Goal: Task Accomplishment & Management: Use online tool/utility

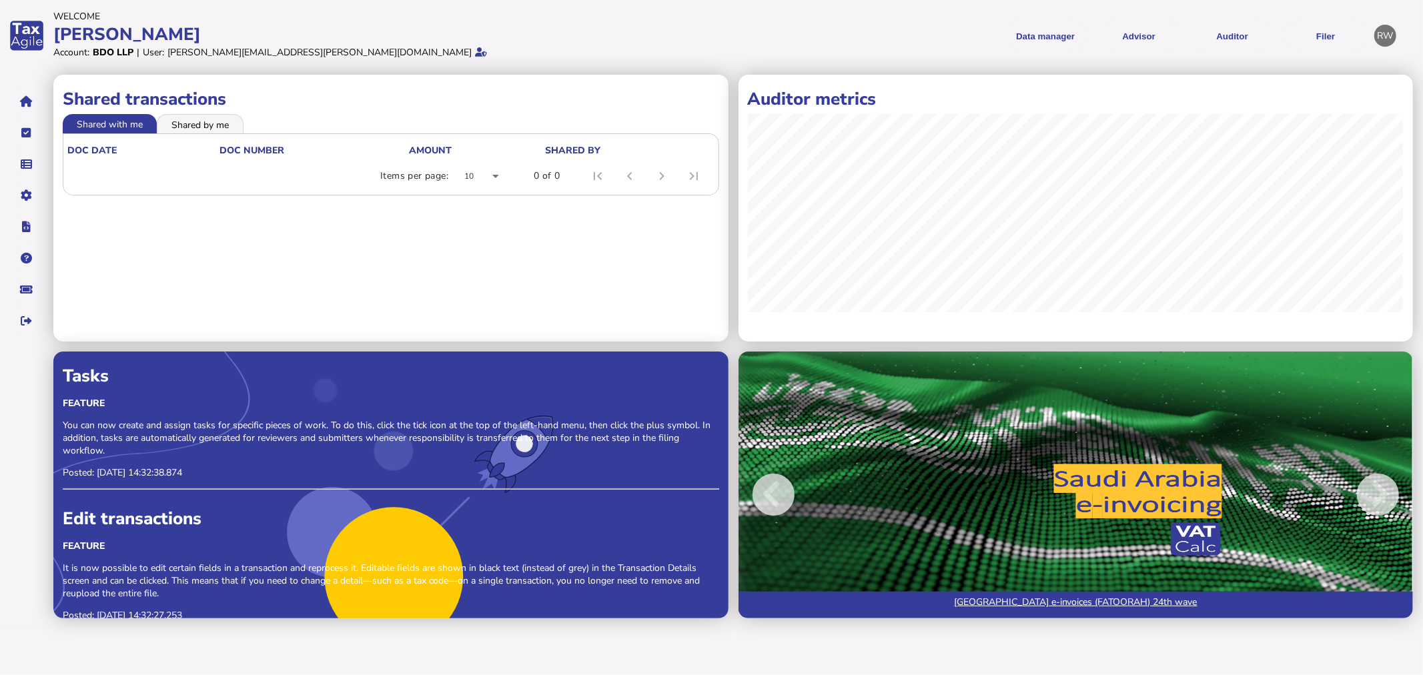
click at [475, 57] on icon at bounding box center [481, 51] width 12 height 9
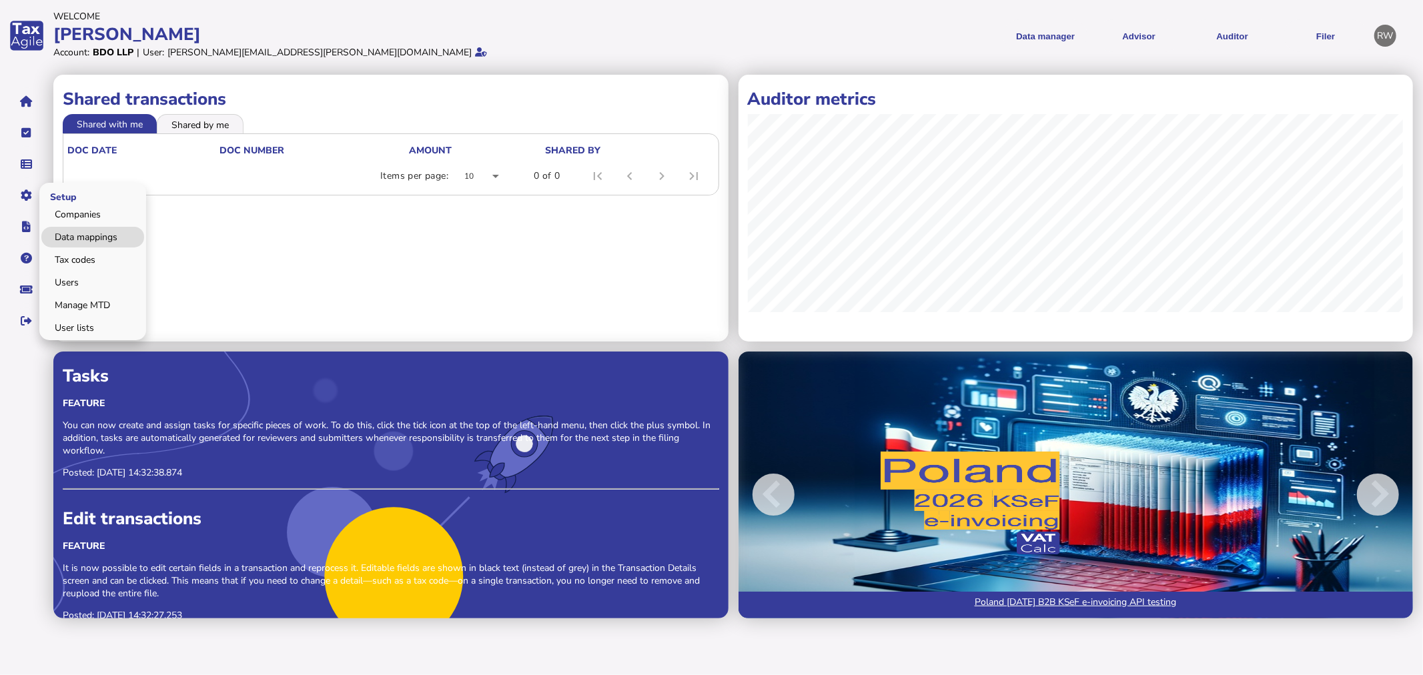
click at [77, 234] on link "Data mappings" at bounding box center [92, 237] width 103 height 21
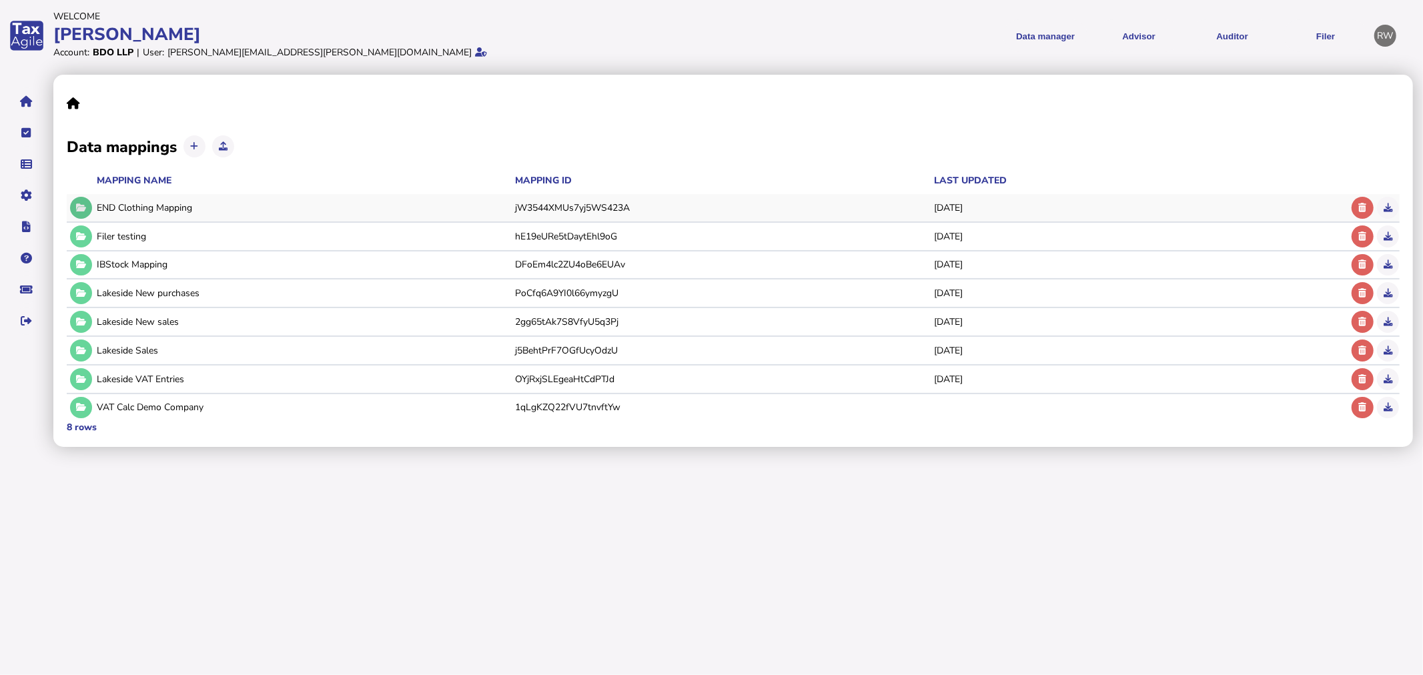
click at [80, 204] on icon at bounding box center [81, 208] width 10 height 9
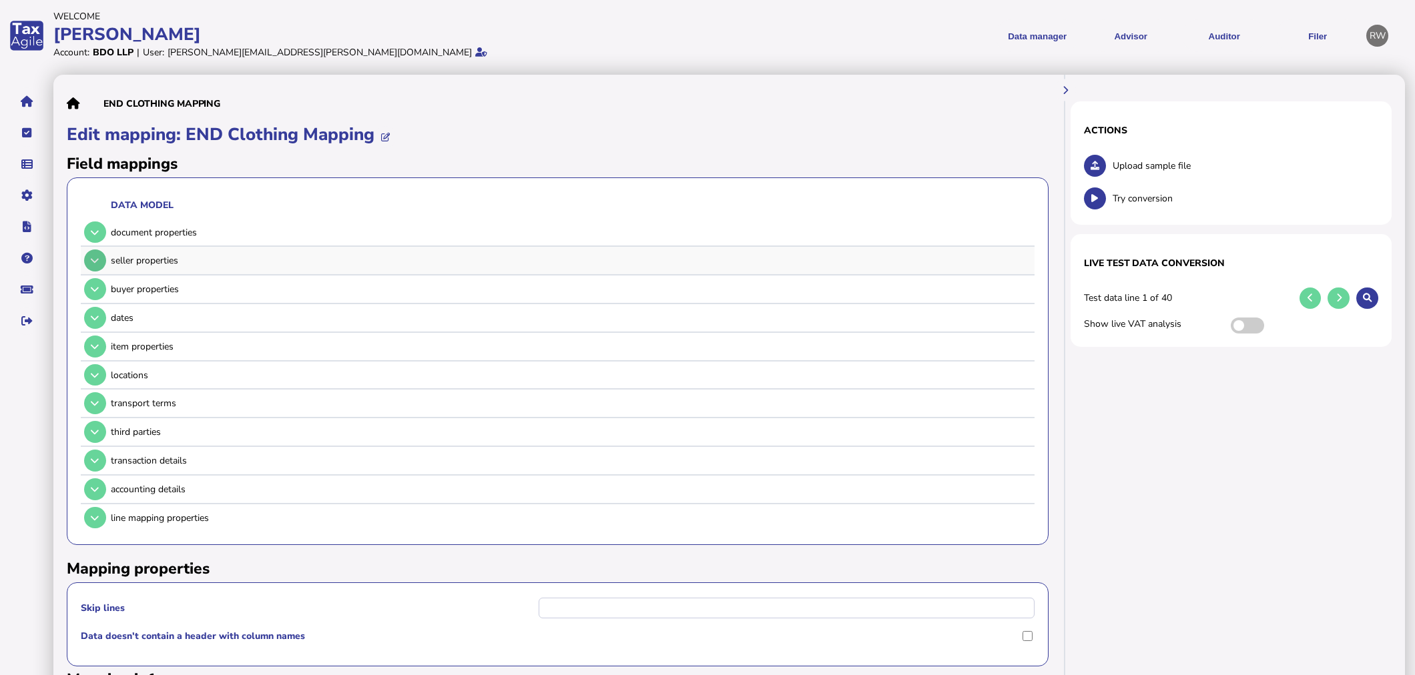
click at [94, 254] on button at bounding box center [95, 261] width 22 height 22
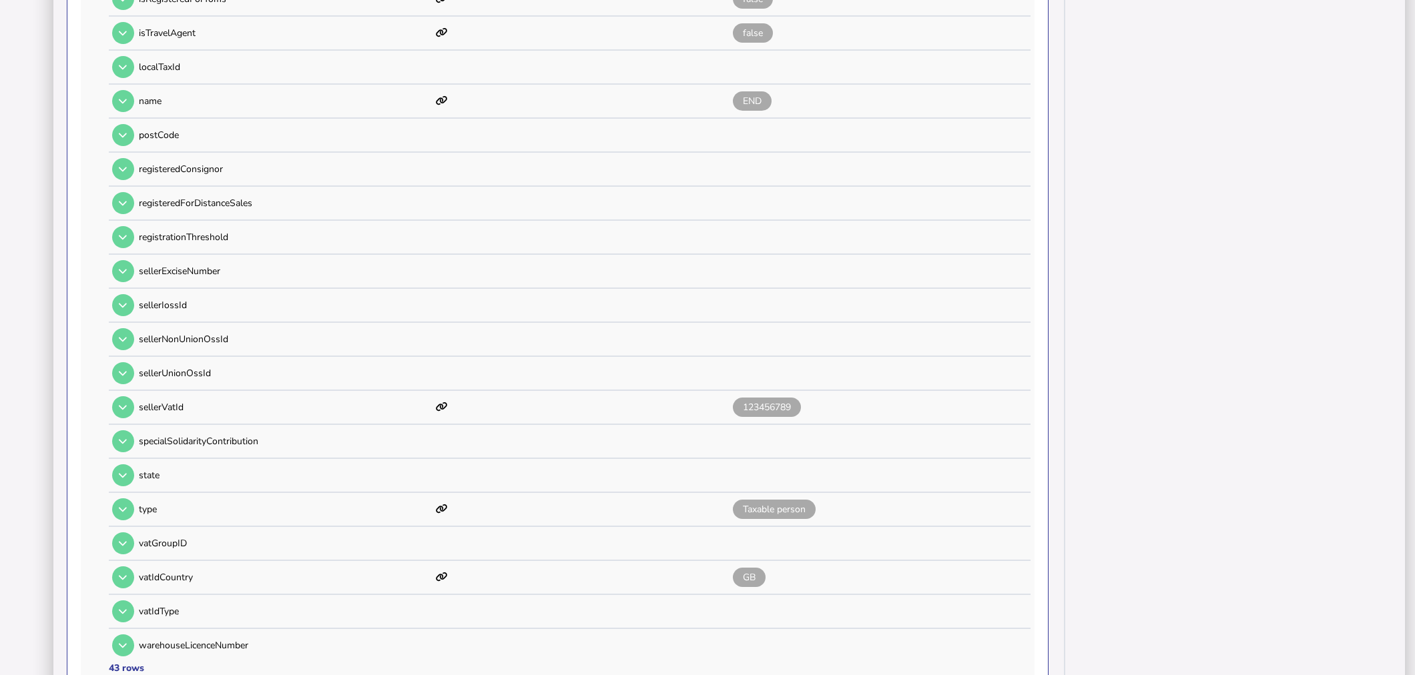
click at [332, 425] on td "specialSolidarityContribution" at bounding box center [285, 441] width 294 height 33
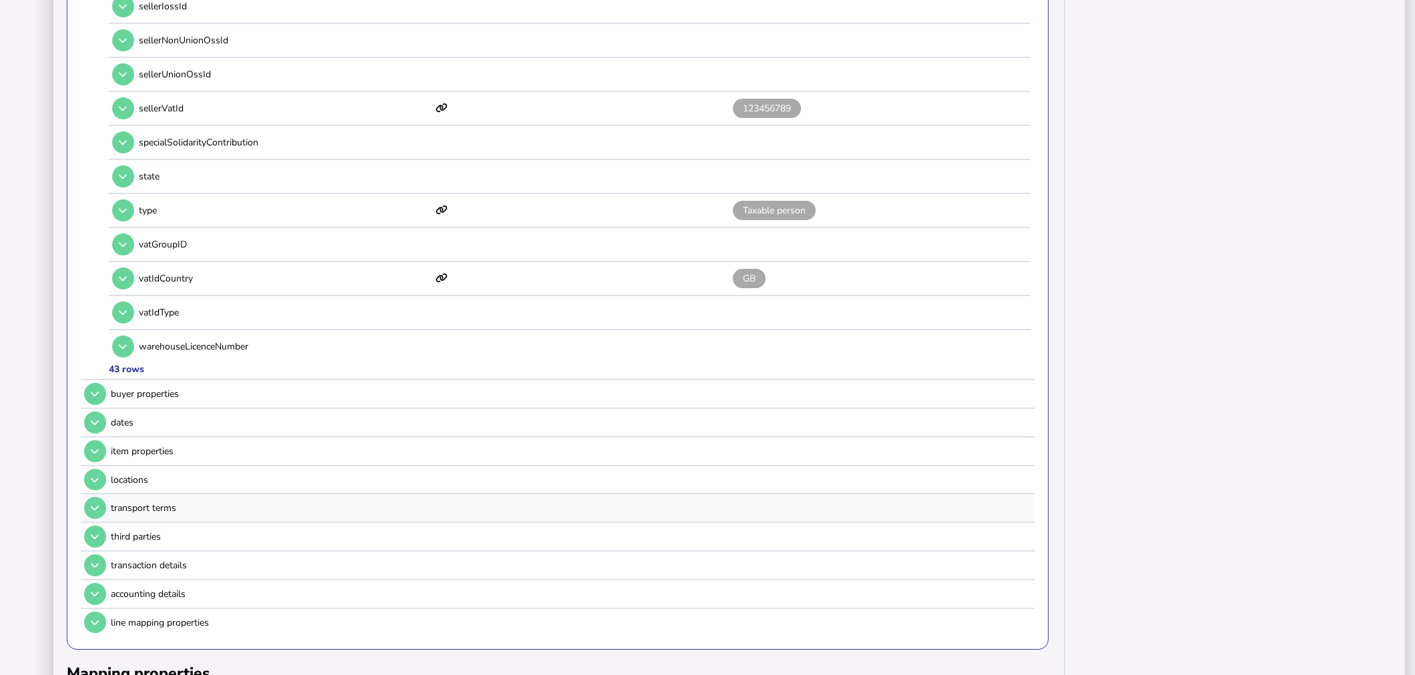
scroll to position [1412, 0]
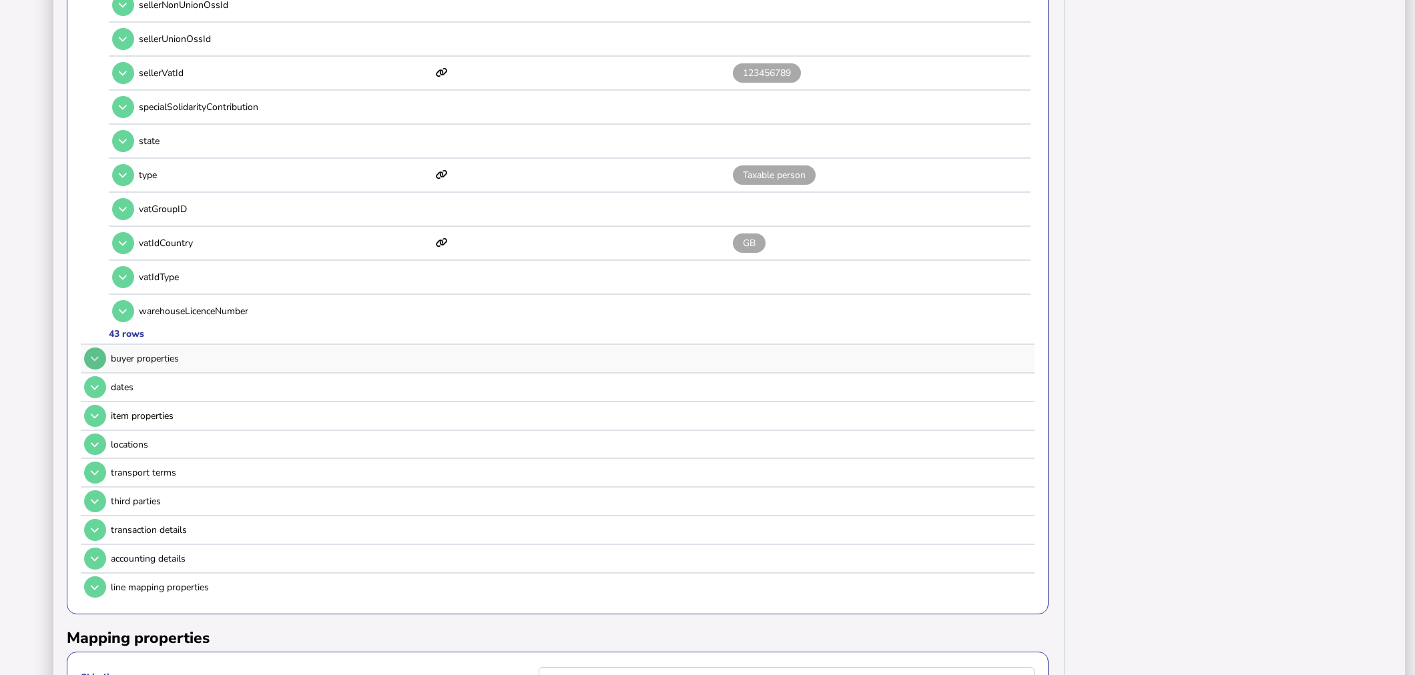
click at [97, 354] on icon at bounding box center [95, 358] width 8 height 9
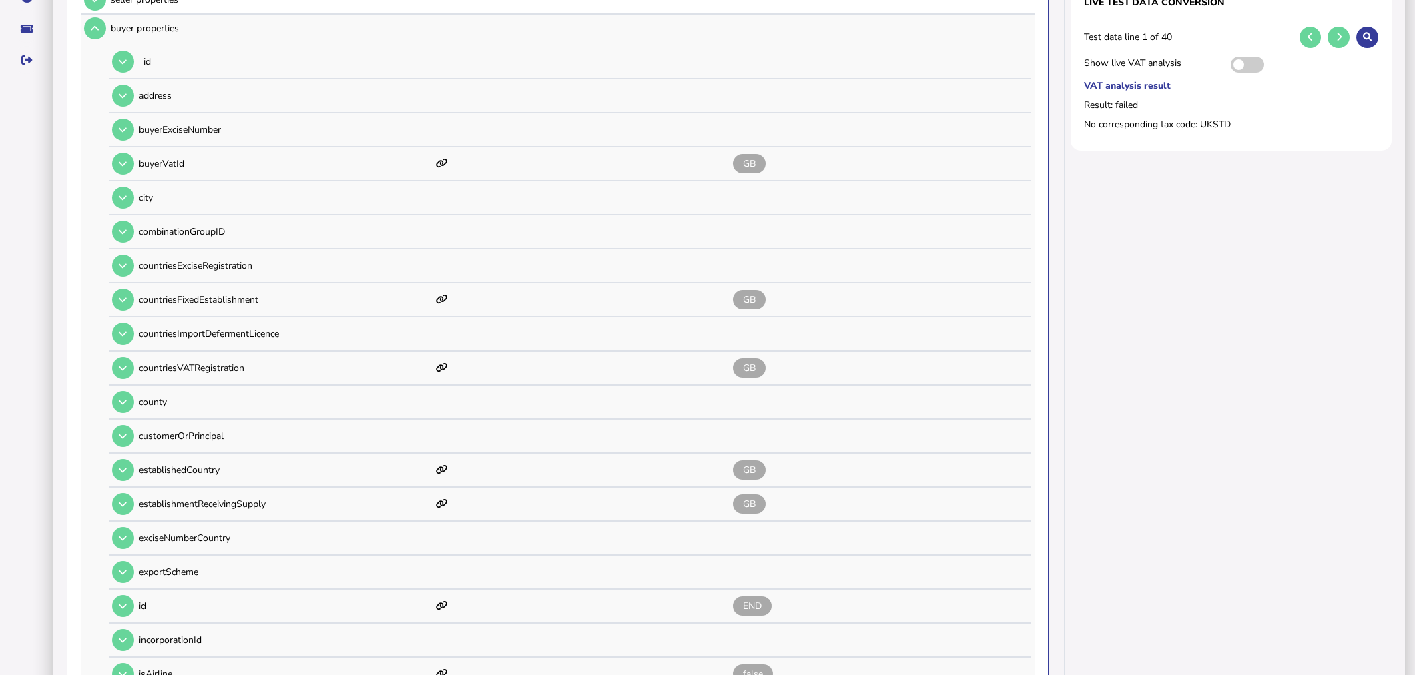
scroll to position [0, 0]
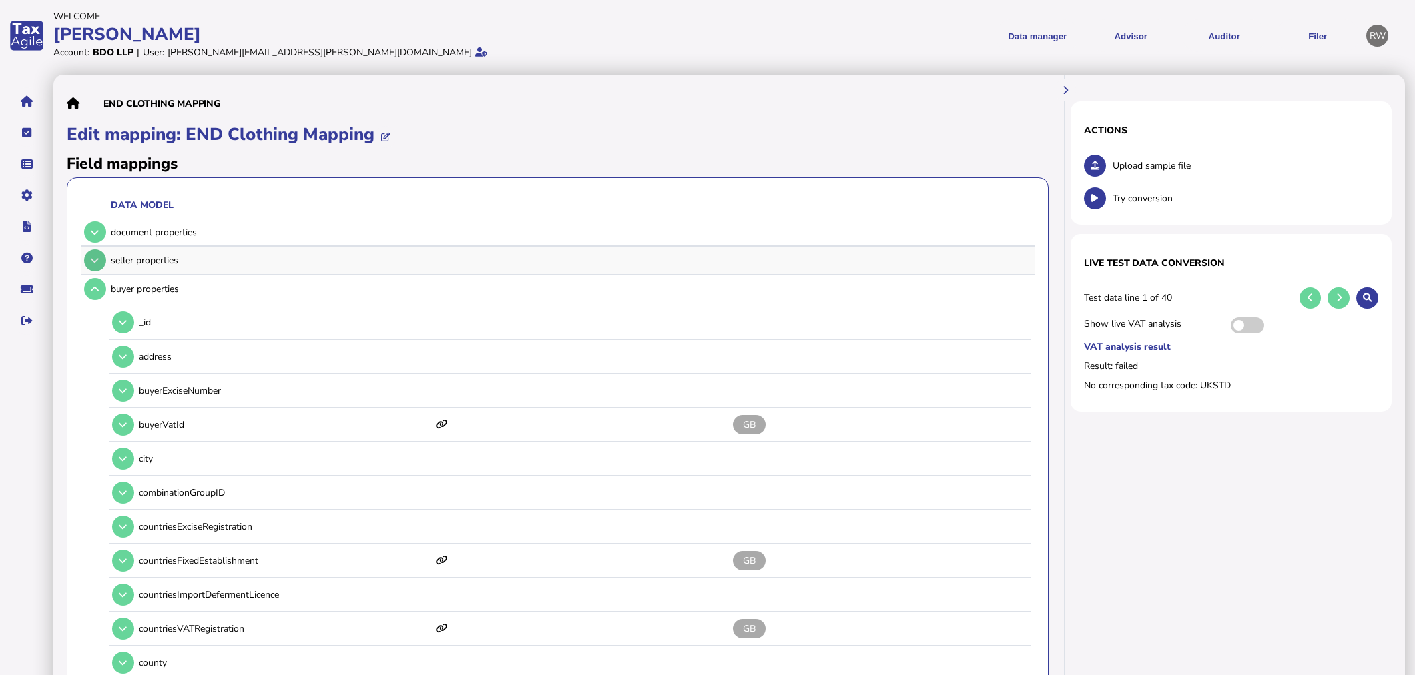
click at [93, 258] on icon at bounding box center [95, 260] width 8 height 9
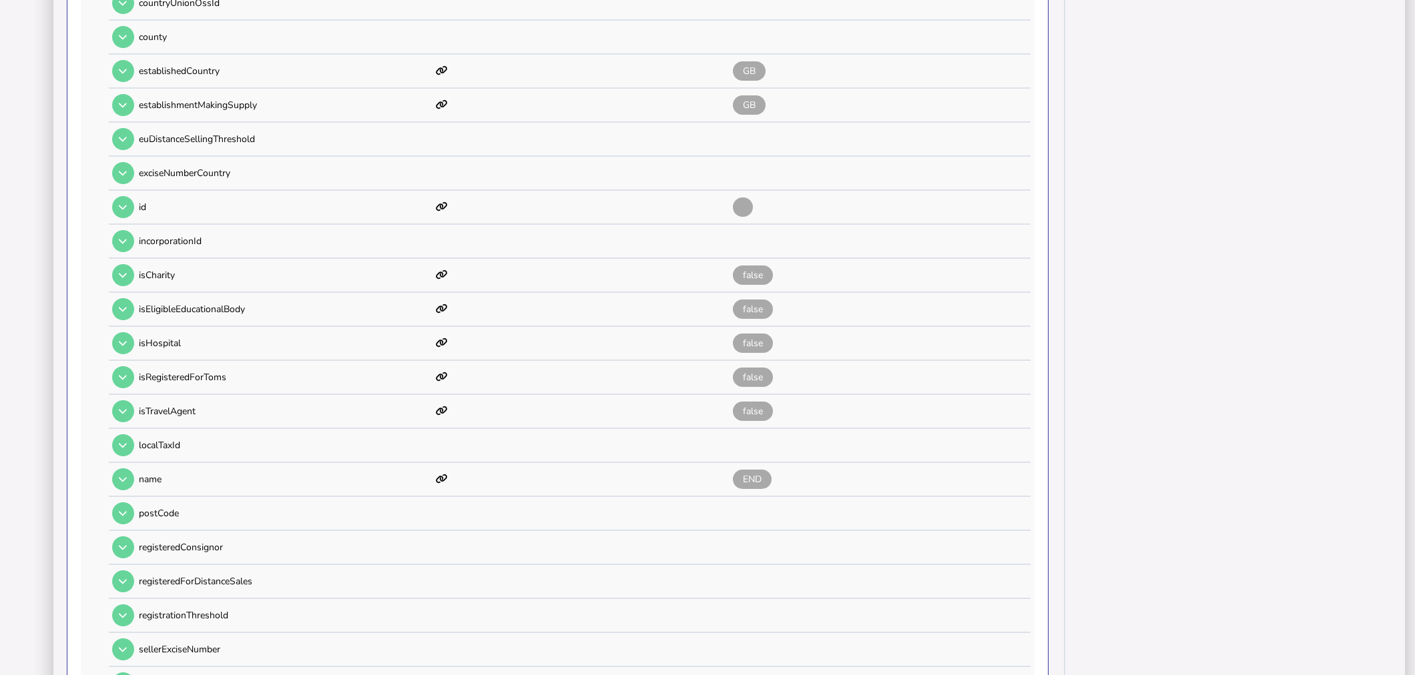
scroll to position [701, 0]
drag, startPoint x: 284, startPoint y: 480, endPoint x: 202, endPoint y: 503, distance: 85.2
click at [202, 503] on td "postCode" at bounding box center [285, 512] width 294 height 33
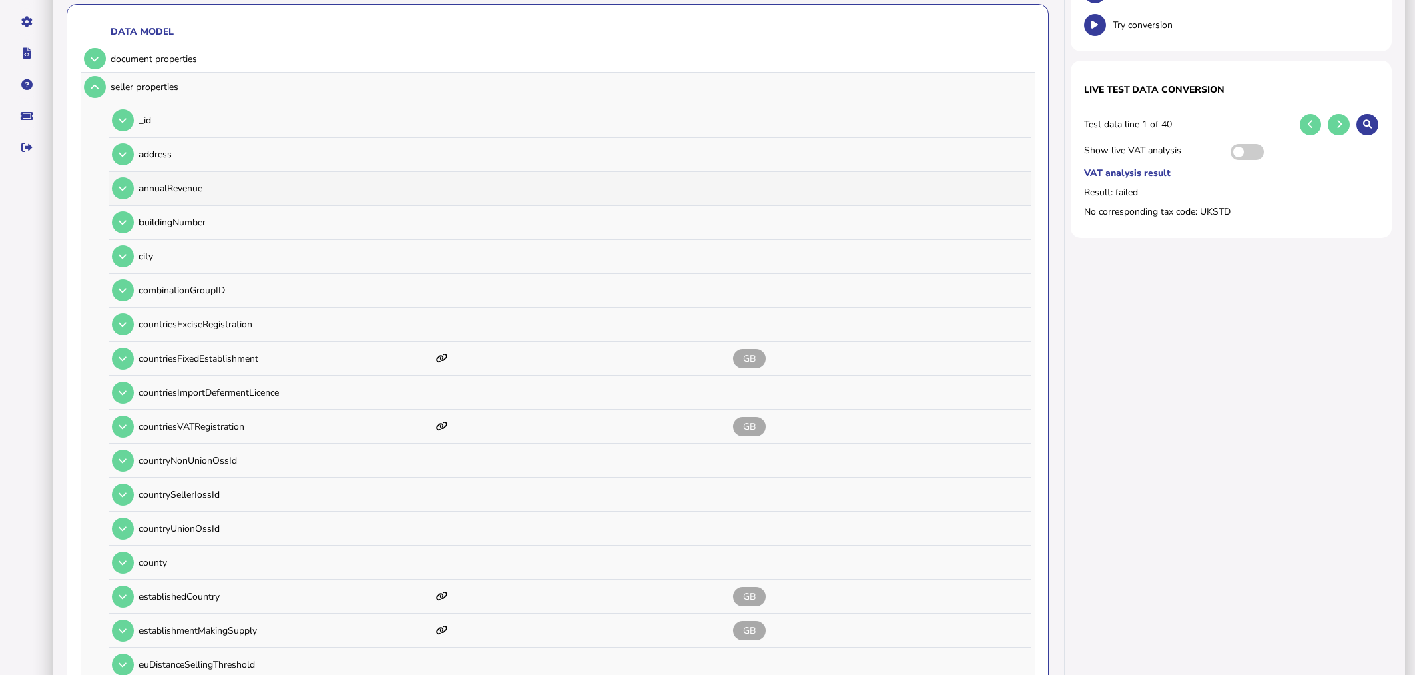
scroll to position [179, 0]
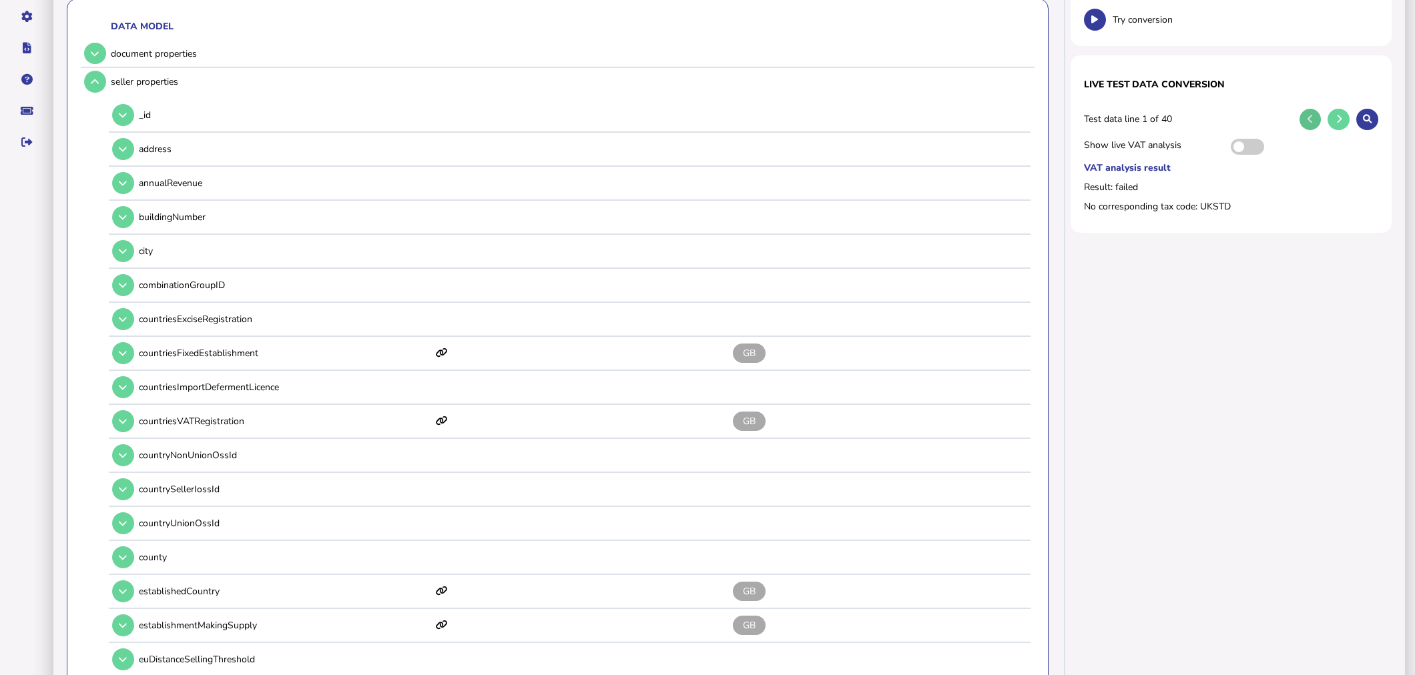
click at [1313, 118] on button at bounding box center [1310, 120] width 22 height 22
click at [1340, 125] on button at bounding box center [1338, 120] width 22 height 22
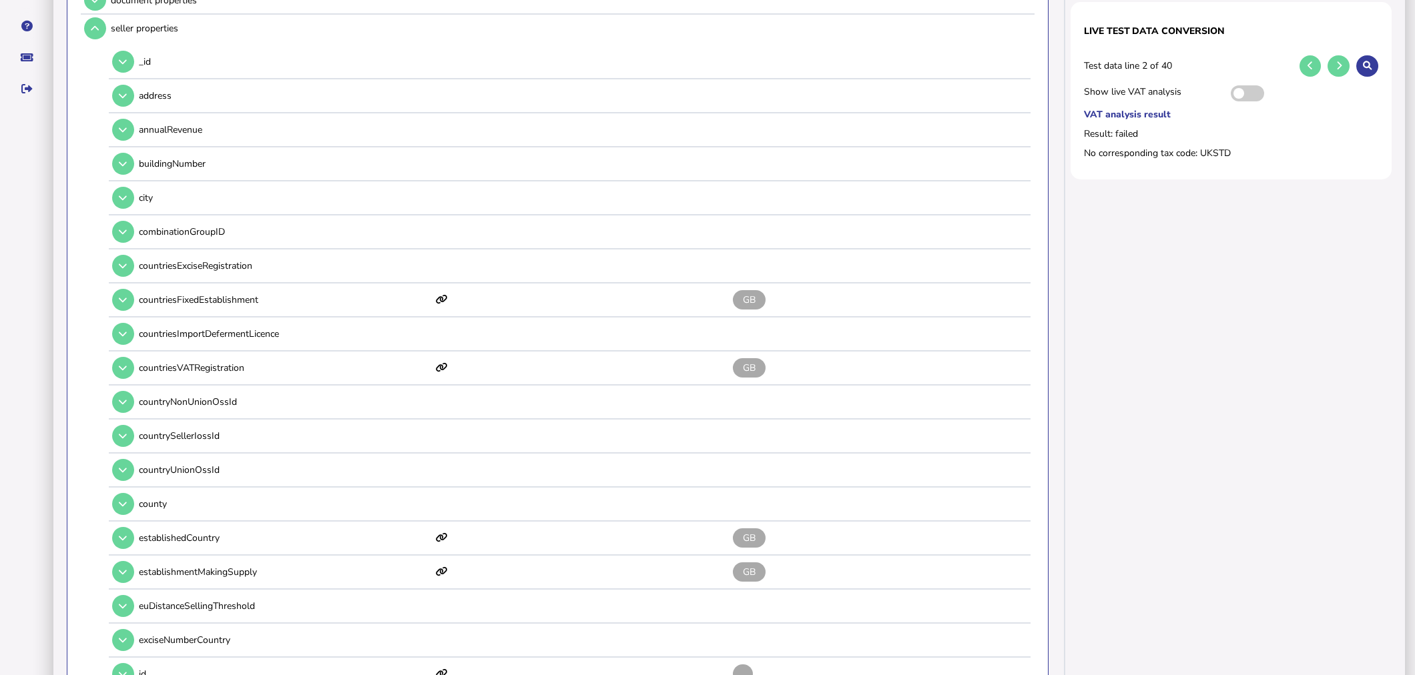
scroll to position [234, 0]
click at [1349, 63] on button at bounding box center [1338, 65] width 22 height 22
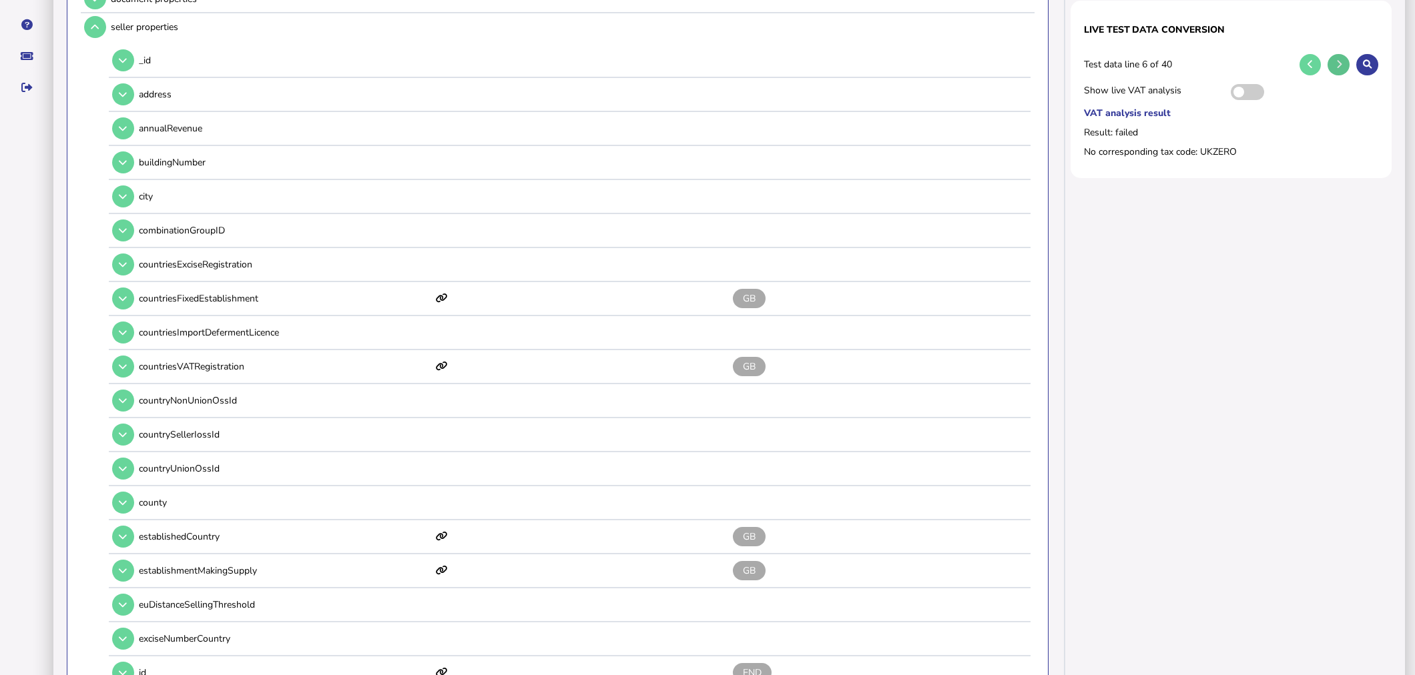
click at [1349, 63] on button at bounding box center [1338, 65] width 22 height 22
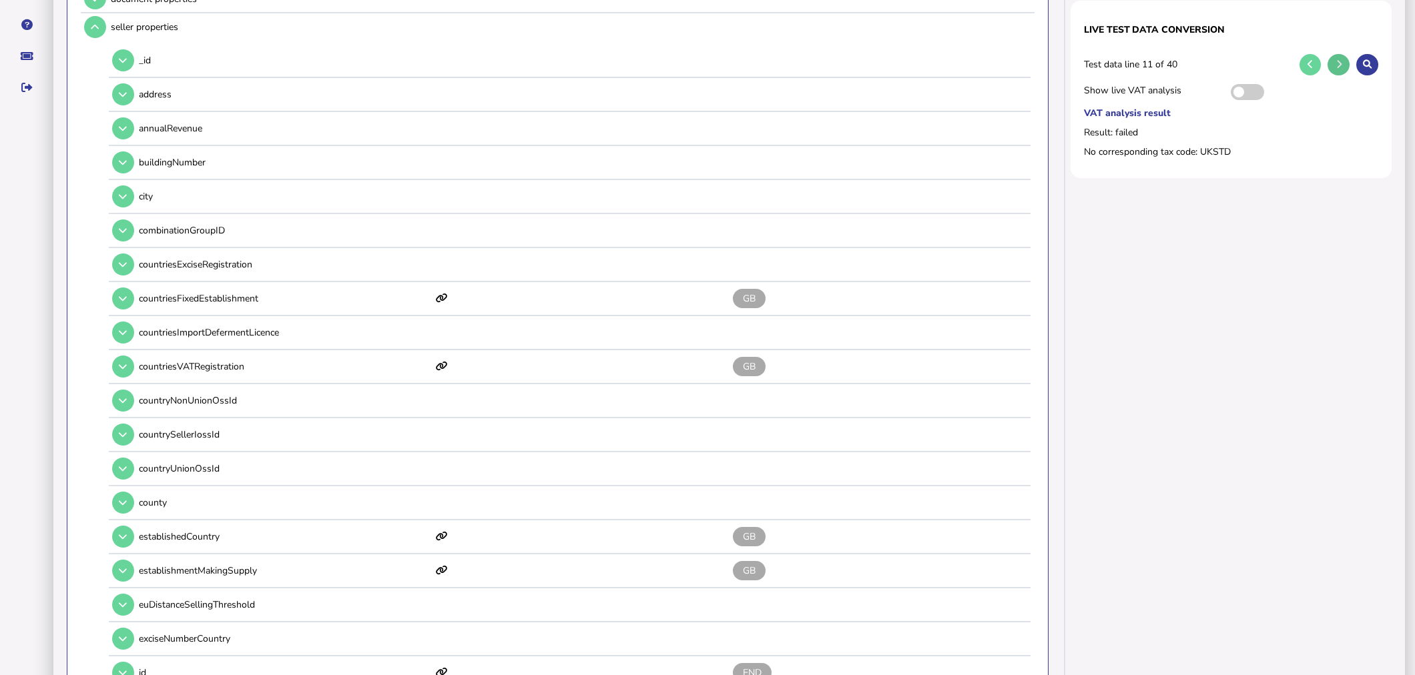
click at [1349, 63] on button at bounding box center [1338, 65] width 22 height 22
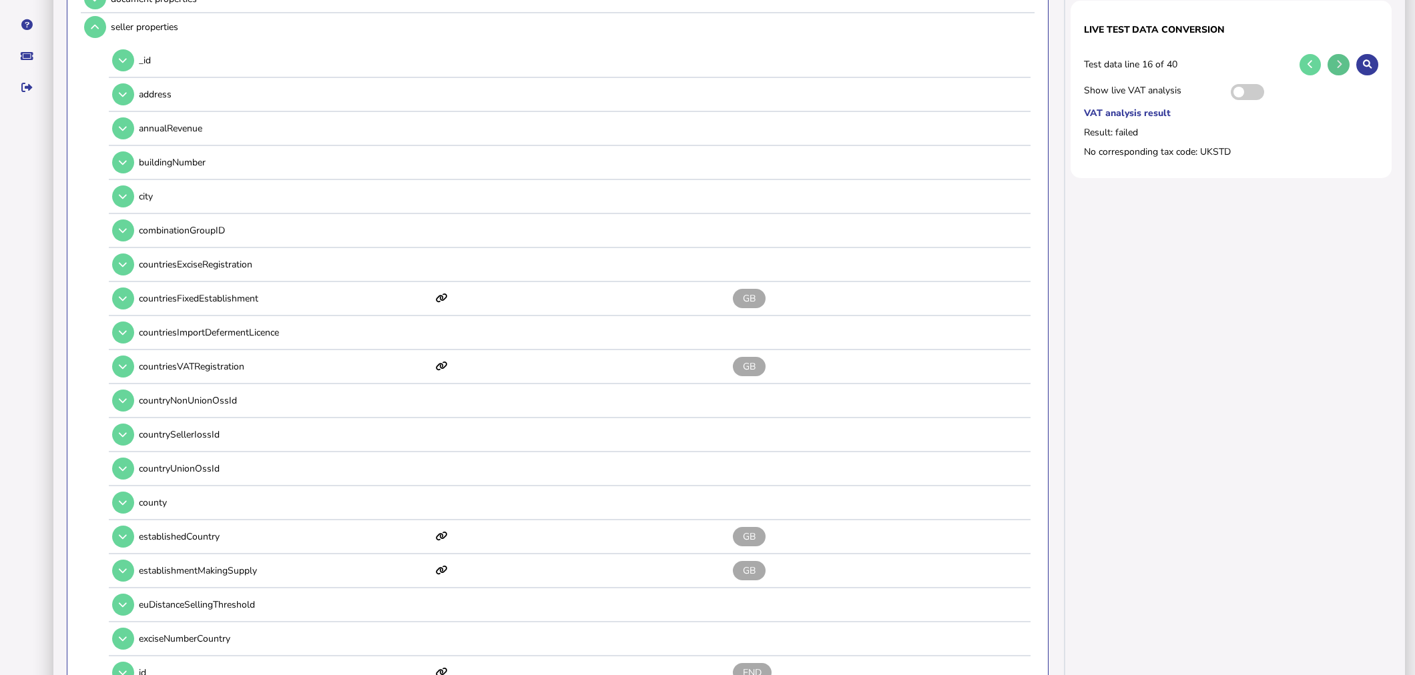
click at [1349, 63] on button at bounding box center [1338, 65] width 22 height 22
drag, startPoint x: 1349, startPoint y: 63, endPoint x: 1339, endPoint y: 63, distance: 9.3
click at [1339, 63] on button at bounding box center [1338, 65] width 22 height 22
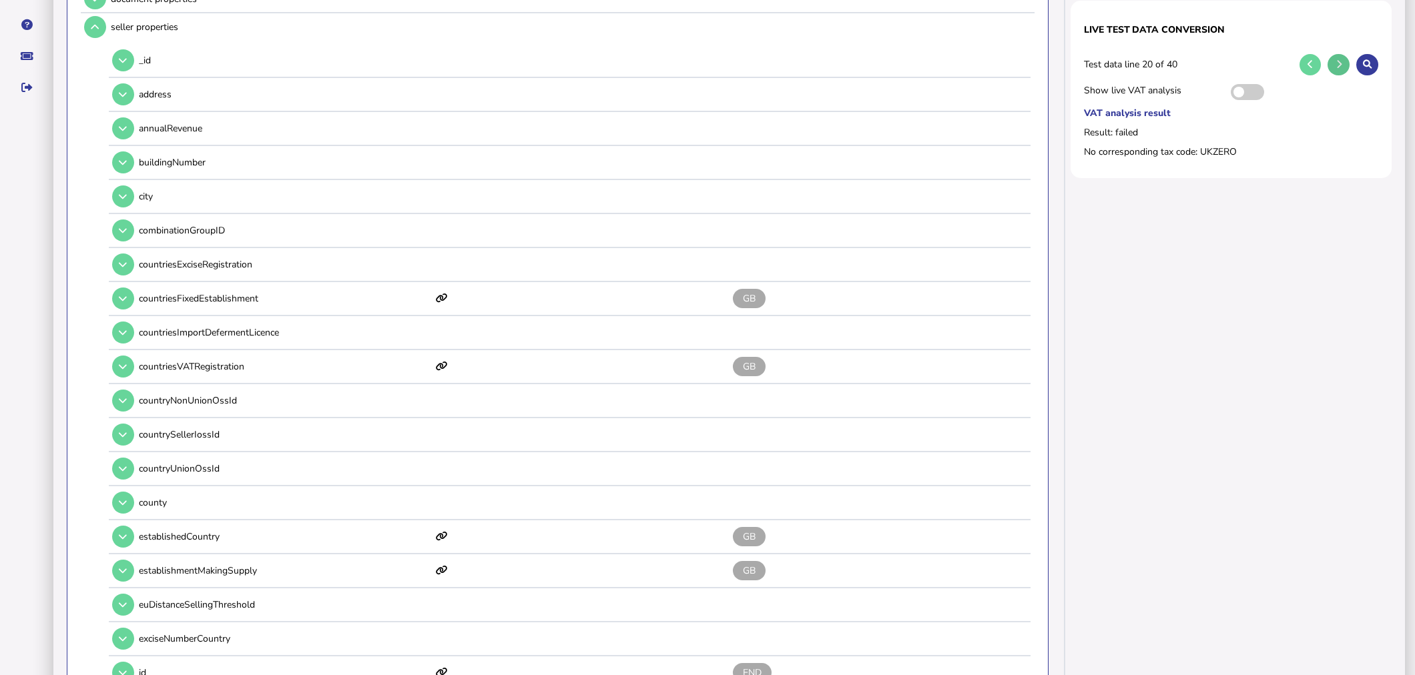
click at [1339, 63] on icon at bounding box center [1338, 64] width 5 height 9
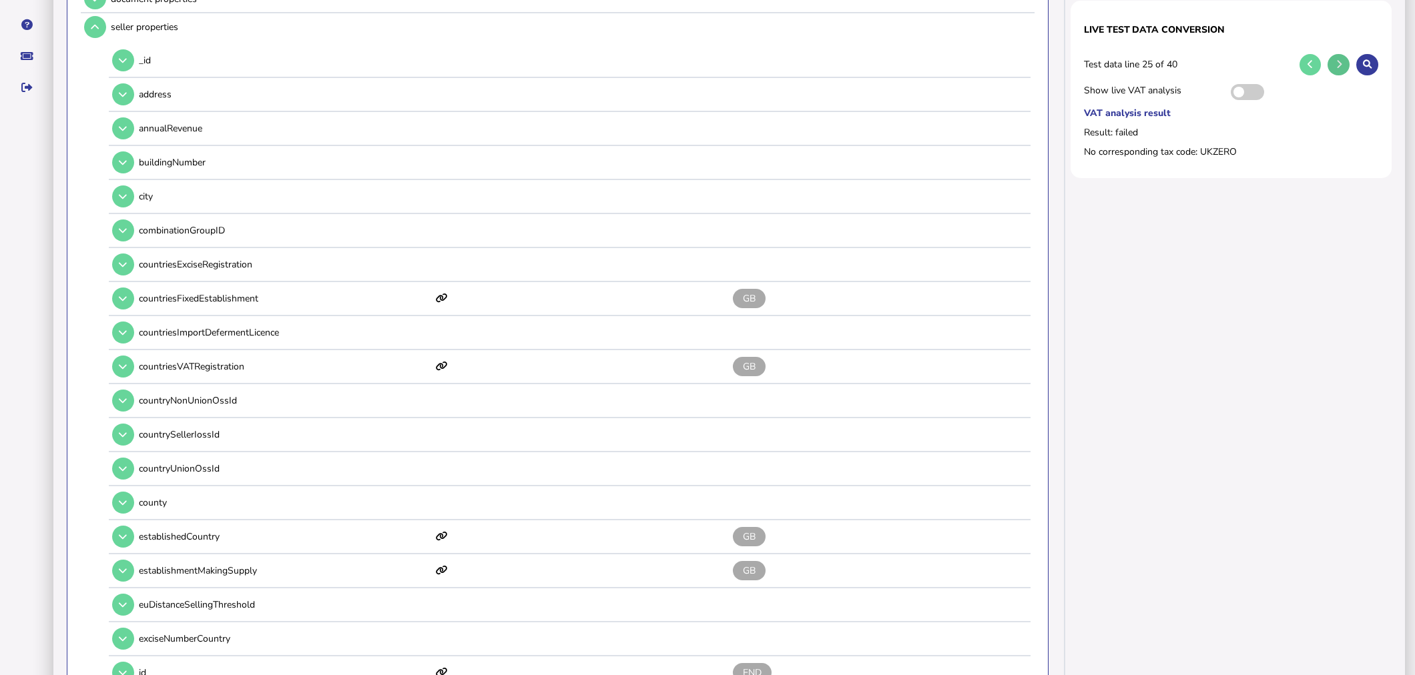
click at [1339, 63] on icon at bounding box center [1338, 64] width 5 height 9
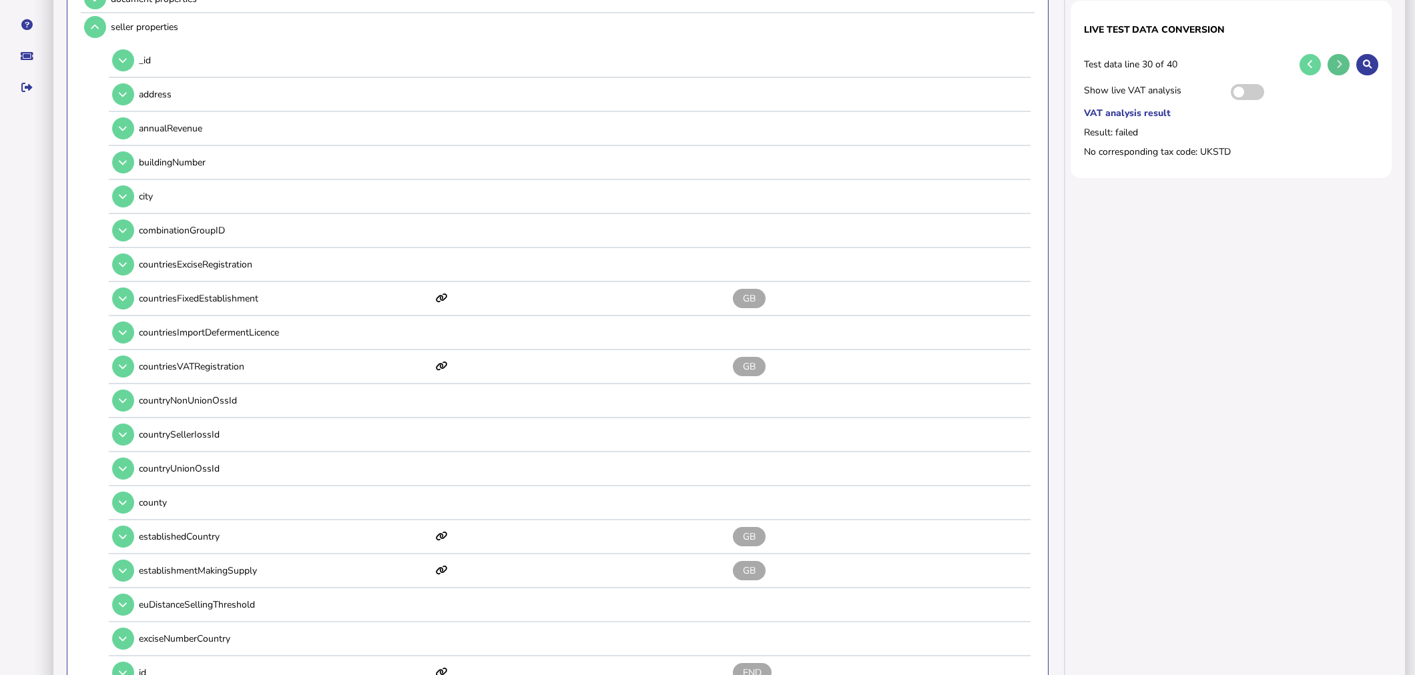
click at [1339, 63] on icon at bounding box center [1338, 64] width 5 height 9
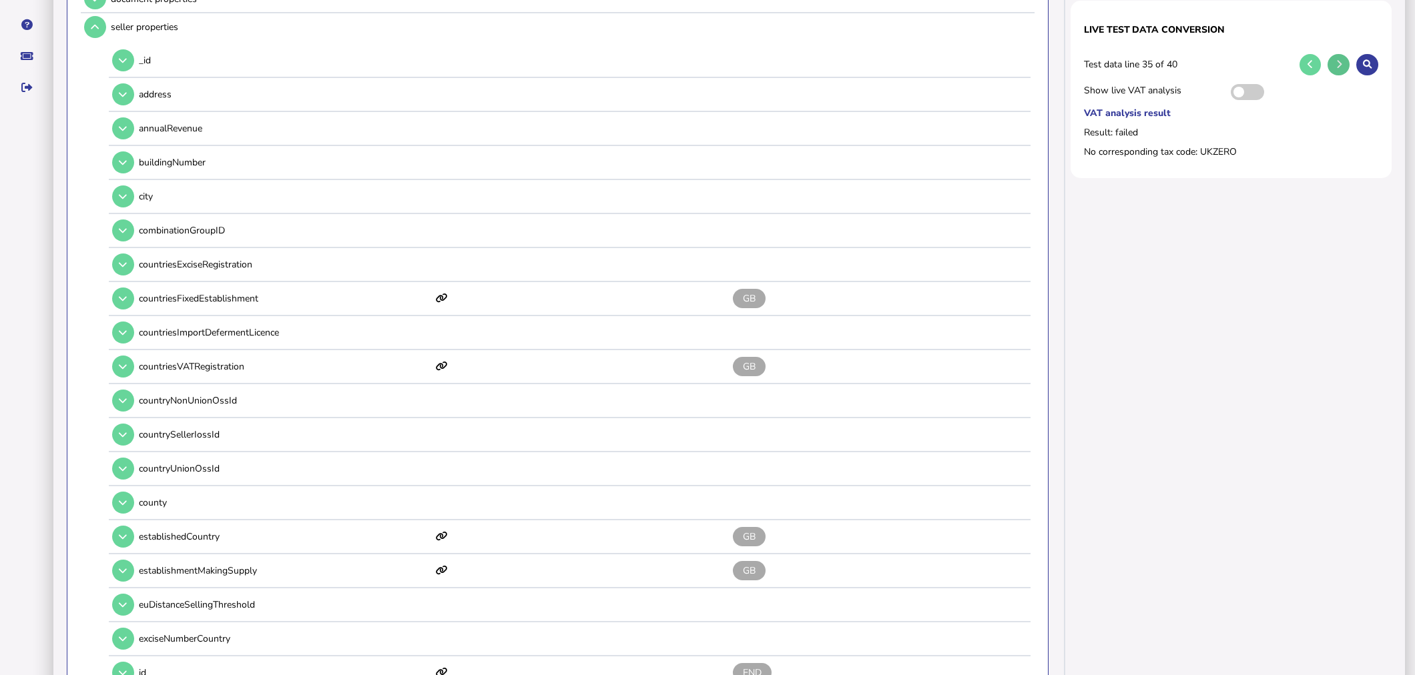
click at [1339, 63] on icon at bounding box center [1338, 64] width 5 height 9
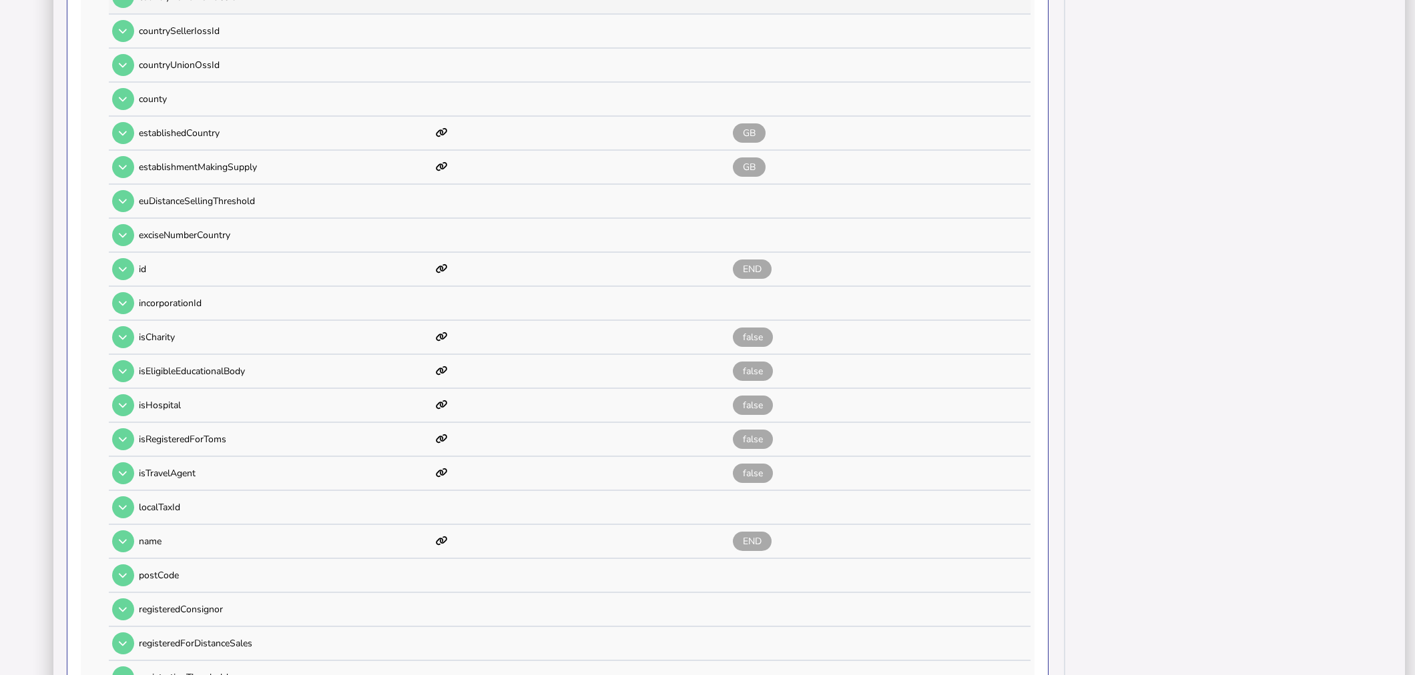
scroll to position [634, 0]
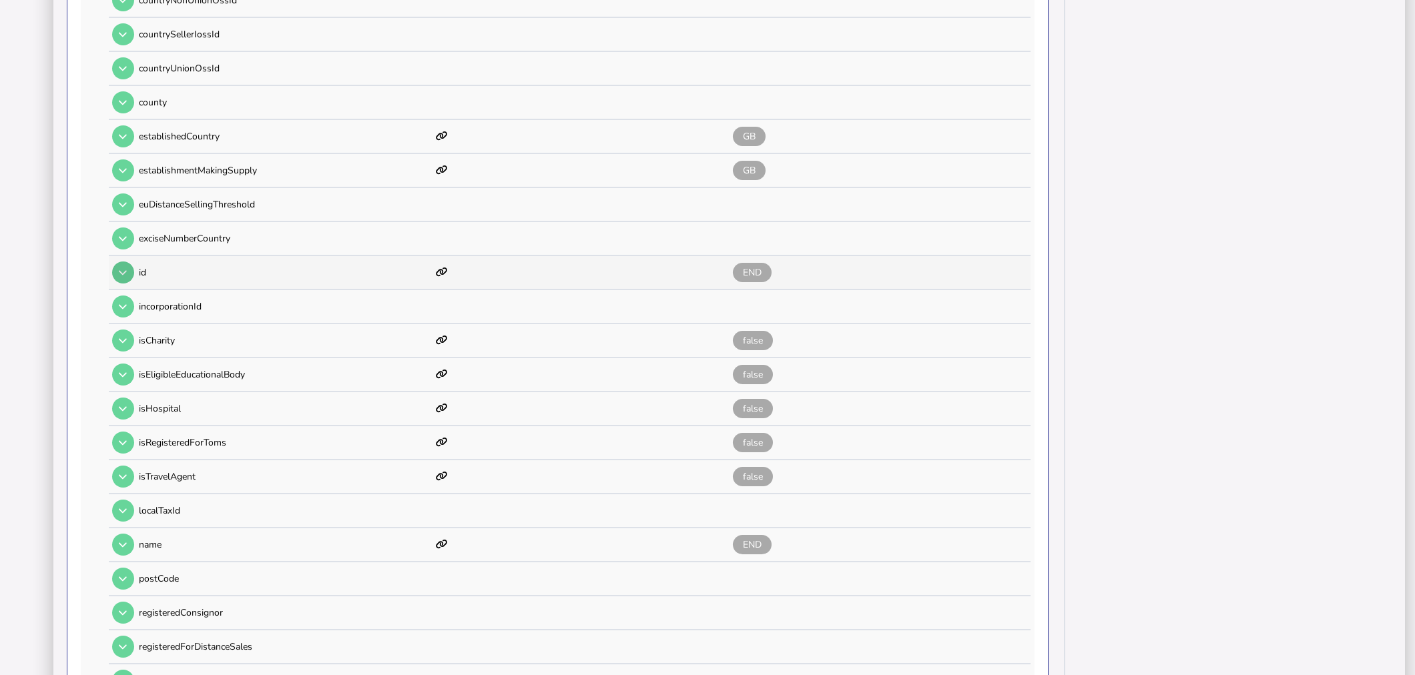
click at [121, 268] on icon at bounding box center [123, 272] width 8 height 9
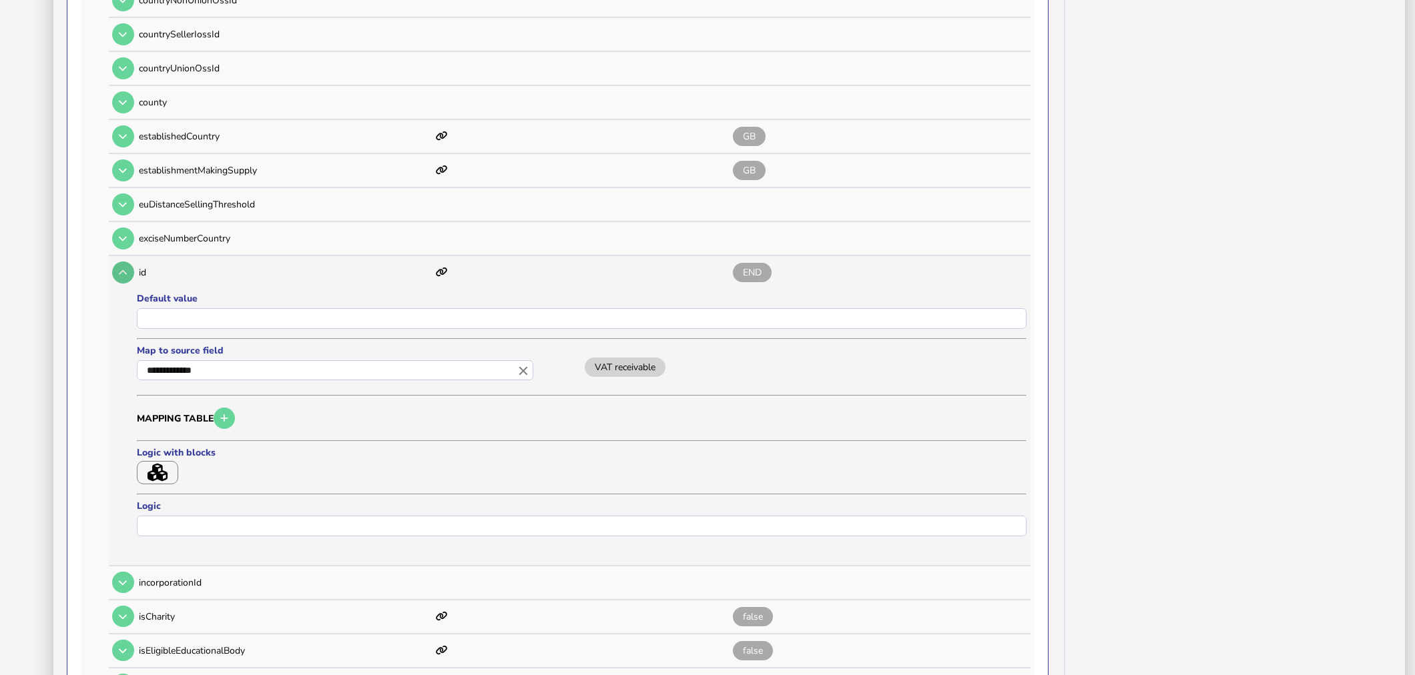
click at [121, 268] on icon at bounding box center [123, 272] width 8 height 9
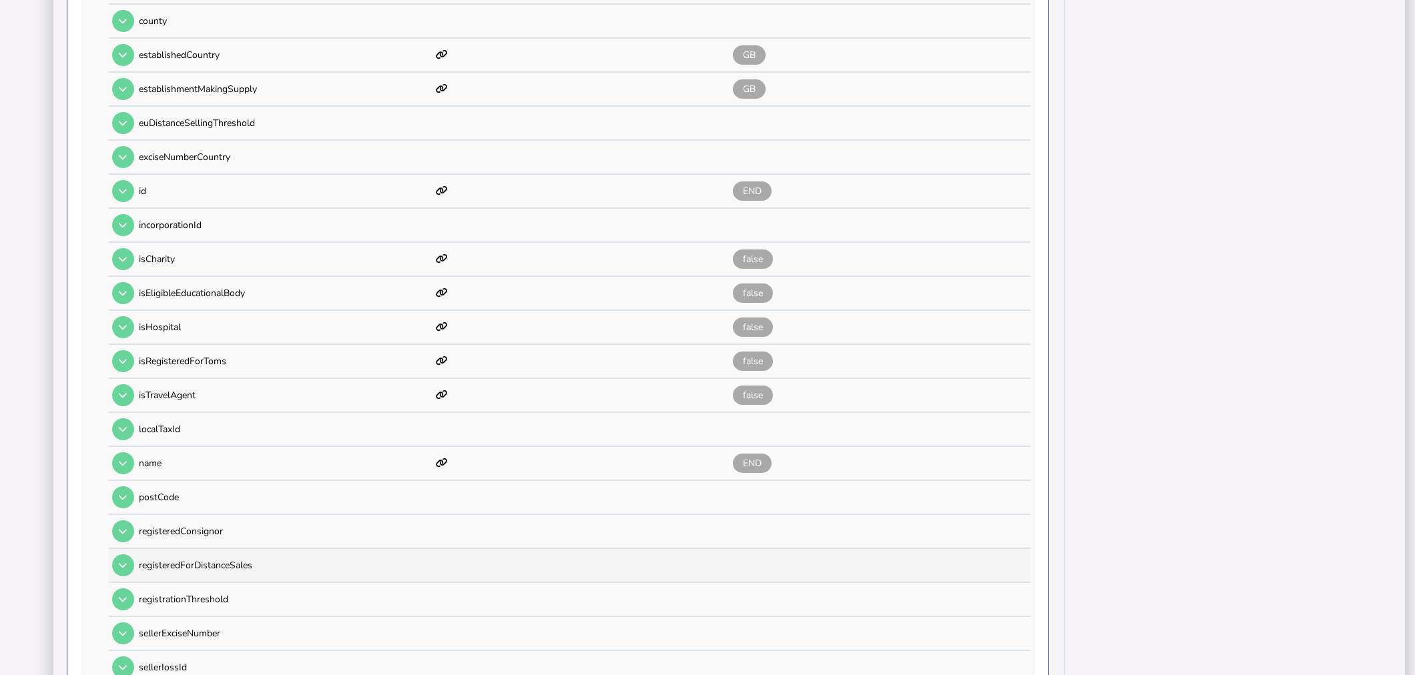
scroll to position [714, 0]
